Goal: Information Seeking & Learning: Learn about a topic

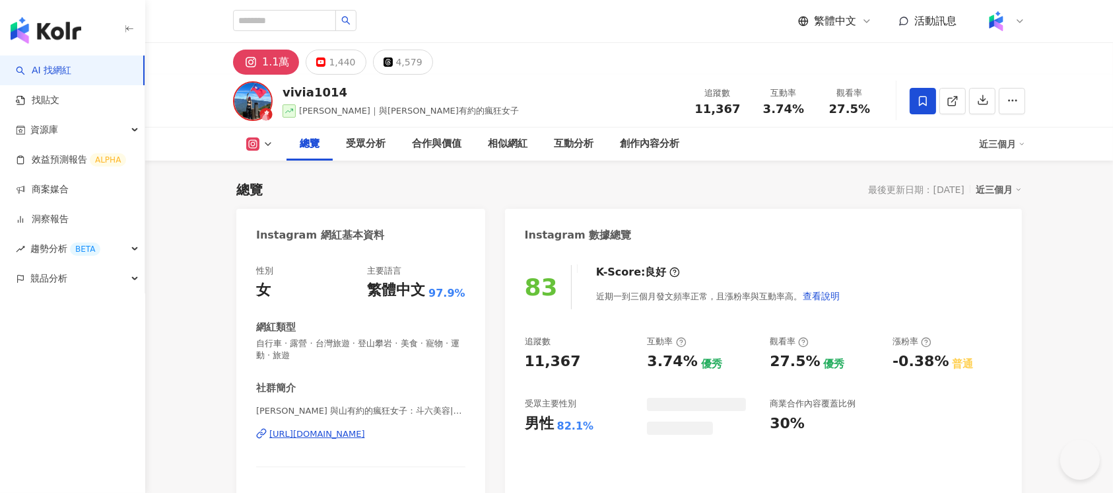
click at [365, 436] on div "https://www.instagram.com/vivia1014/" at bounding box center [317, 434] width 96 height 12
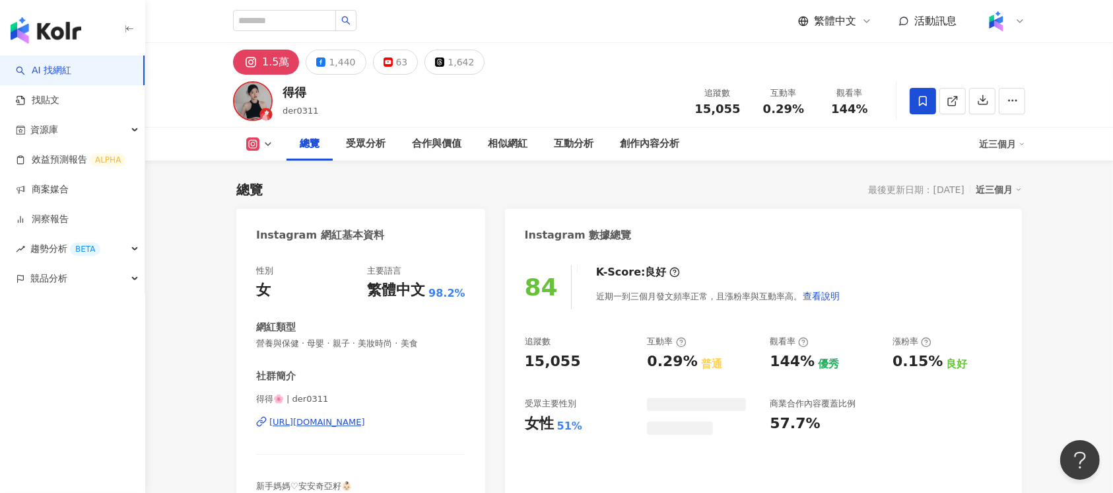
click at [304, 424] on div "https://www.instagram.com/der0311/" at bounding box center [317, 422] width 96 height 12
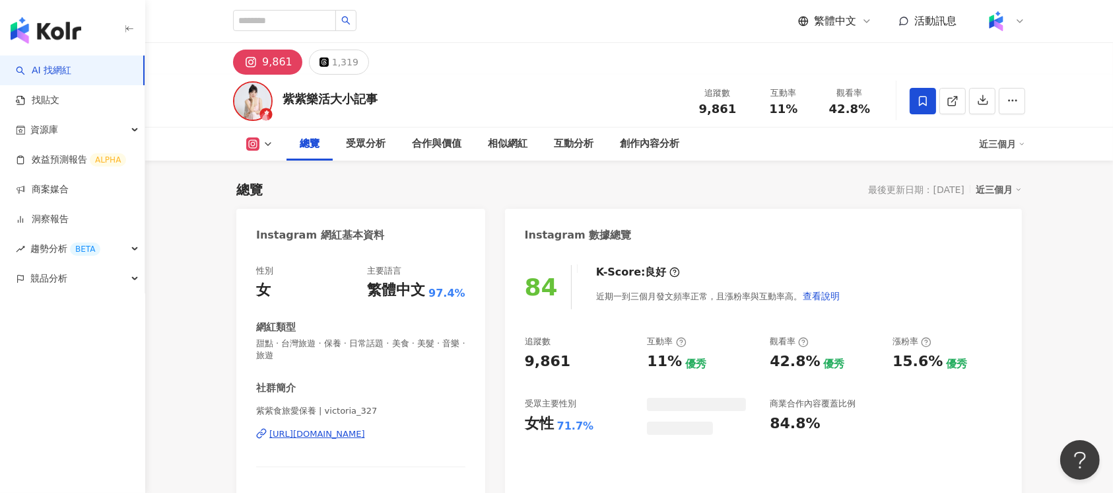
click at [346, 435] on div "https://www.instagram.com/victoria_327/" at bounding box center [317, 434] width 96 height 12
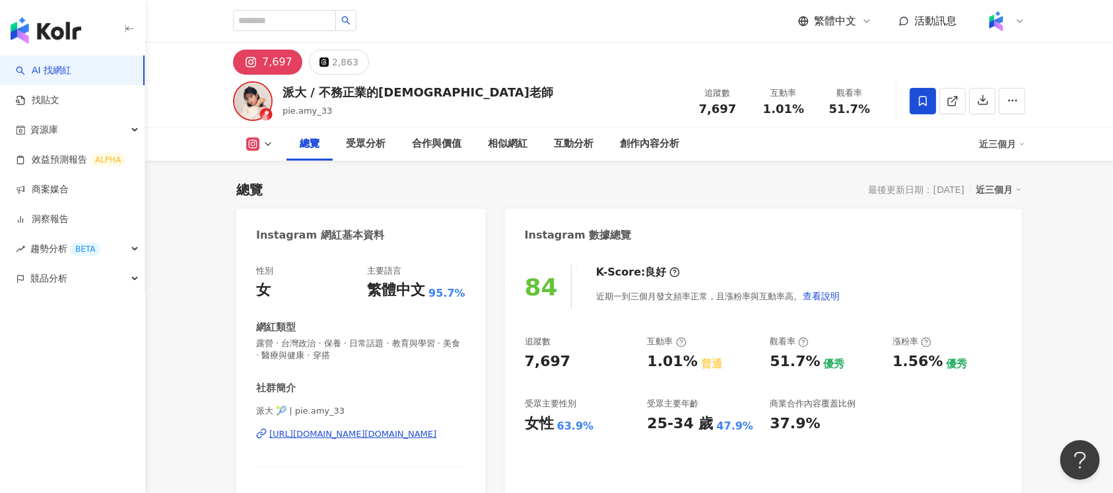
click at [338, 436] on div "https://www.instagram.com/pie.amy_33/" at bounding box center [352, 434] width 167 height 12
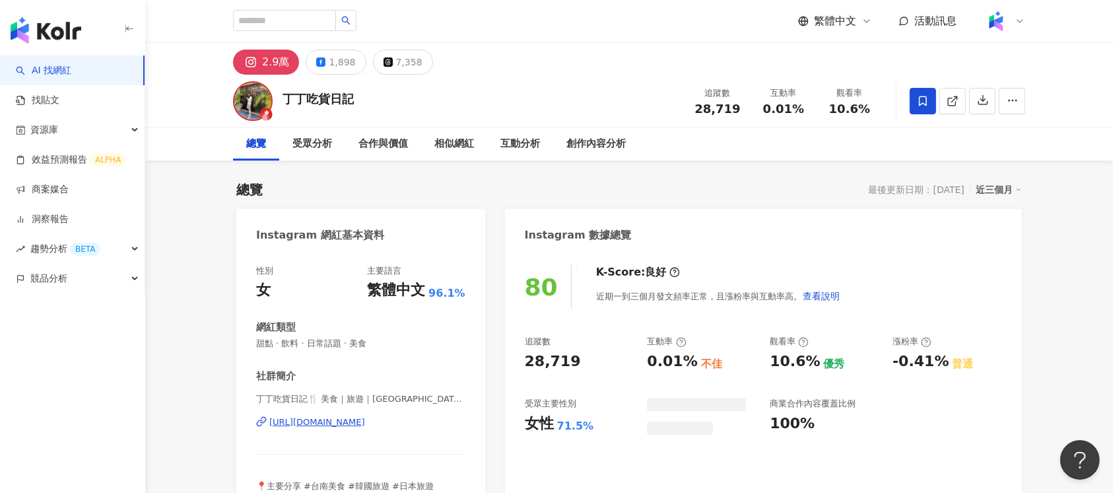
scroll to position [81, 0]
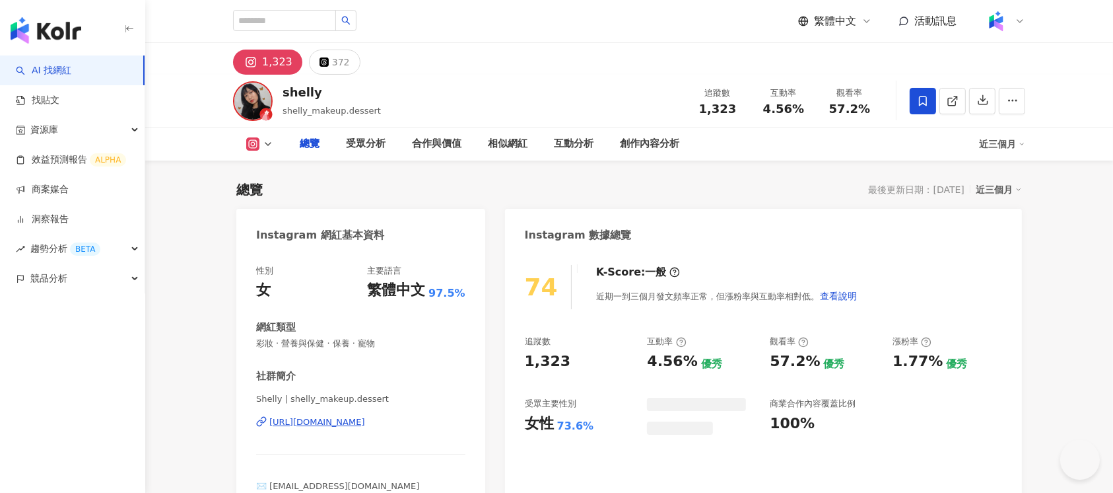
scroll to position [81, 0]
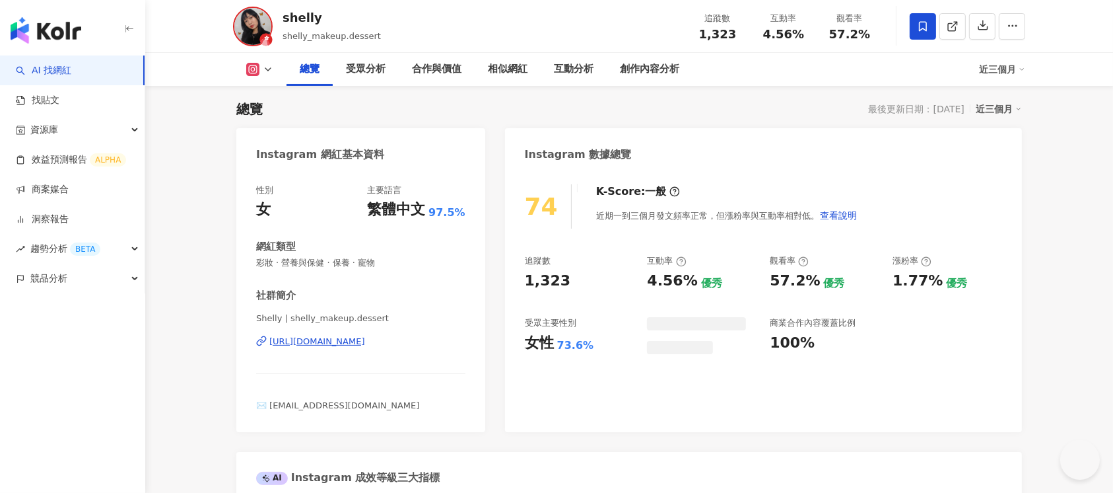
click at [365, 342] on div "https://www.instagram.com/shelly_makeup.dessert/" at bounding box center [317, 341] width 96 height 12
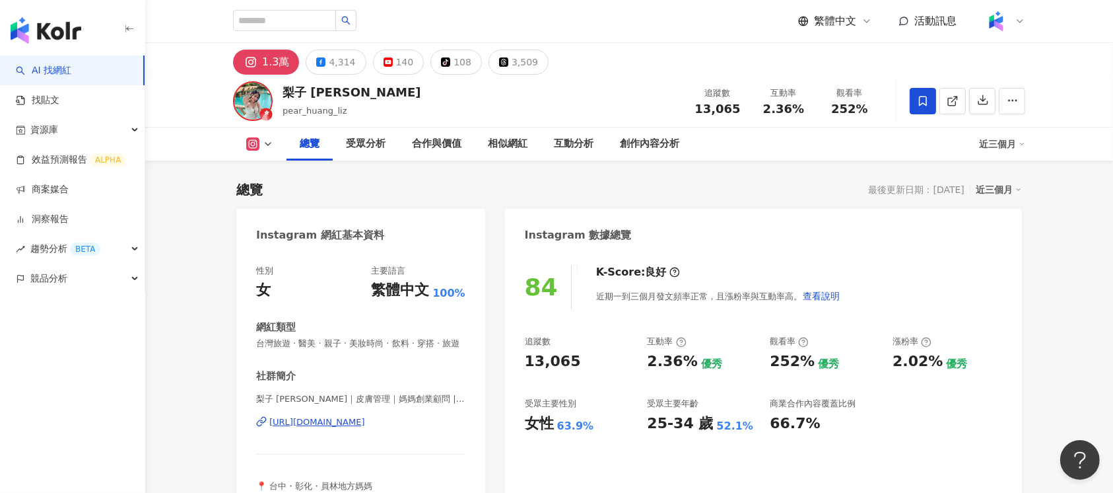
click at [357, 428] on div "[URL][DOMAIN_NAME]" at bounding box center [317, 422] width 96 height 12
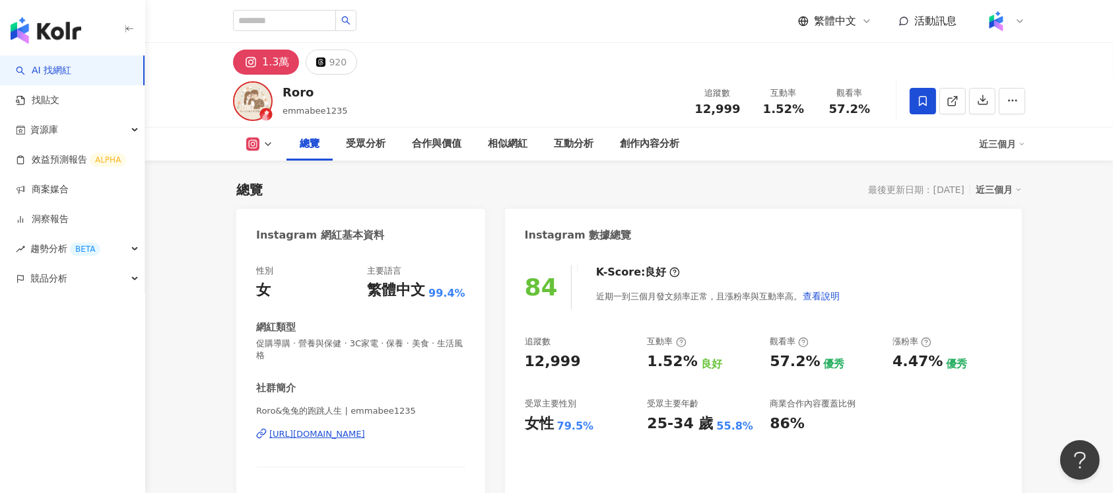
click at [365, 431] on div "https://www.instagram.com/emmabee1235/" at bounding box center [317, 434] width 96 height 12
